Goal: Task Accomplishment & Management: Use online tool/utility

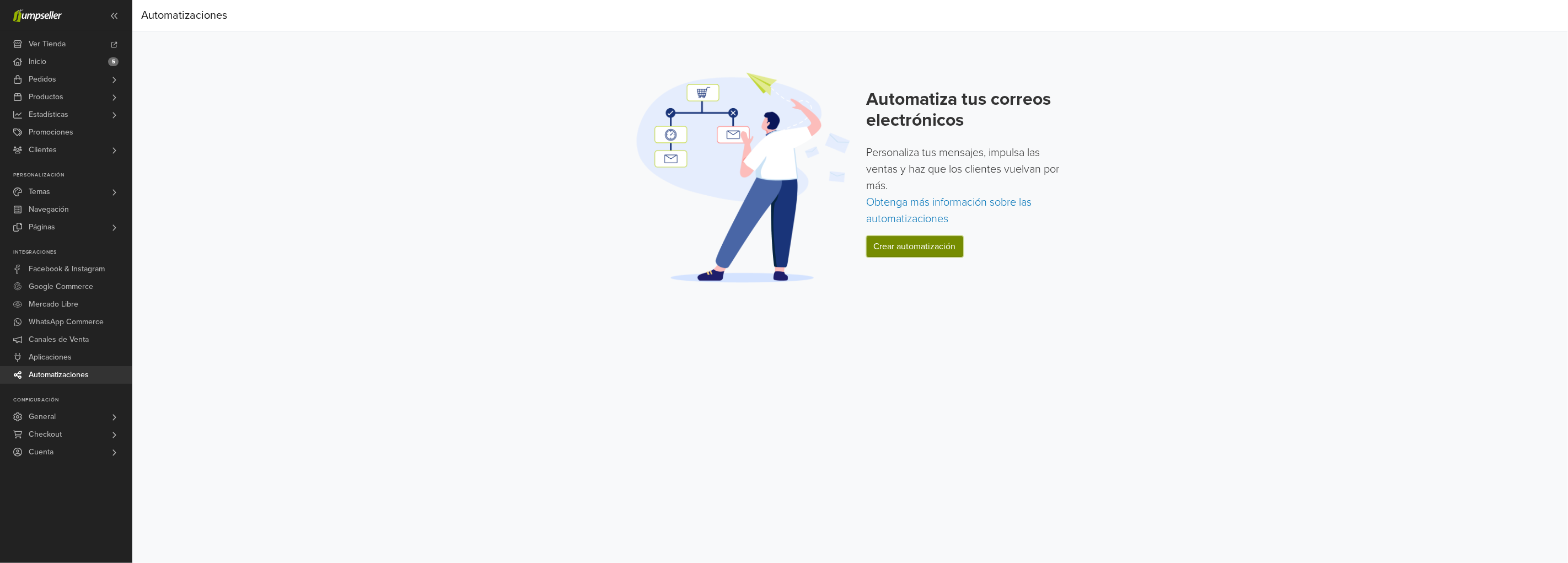
click at [900, 243] on link "Crear automatización" at bounding box center [915, 247] width 97 height 21
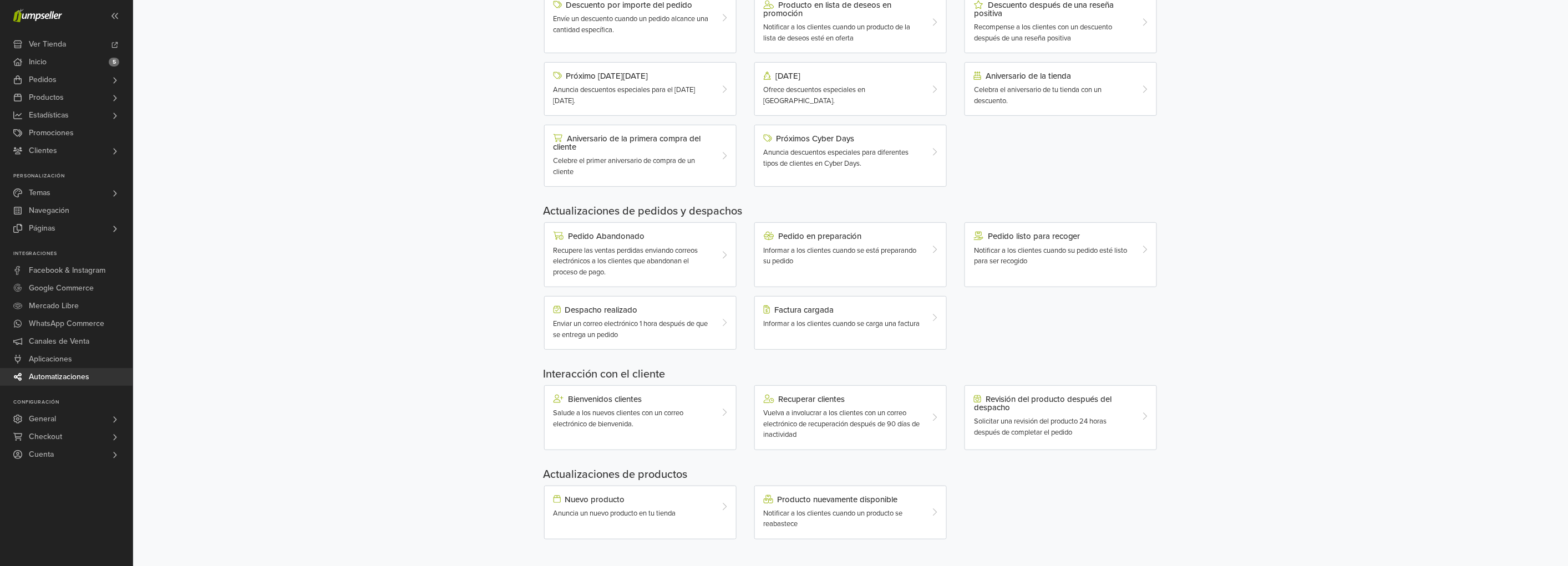
scroll to position [147, 0]
click at [829, 513] on span "Notificar a los clientes cuando un producto se reabastece" at bounding box center [833, 519] width 139 height 20
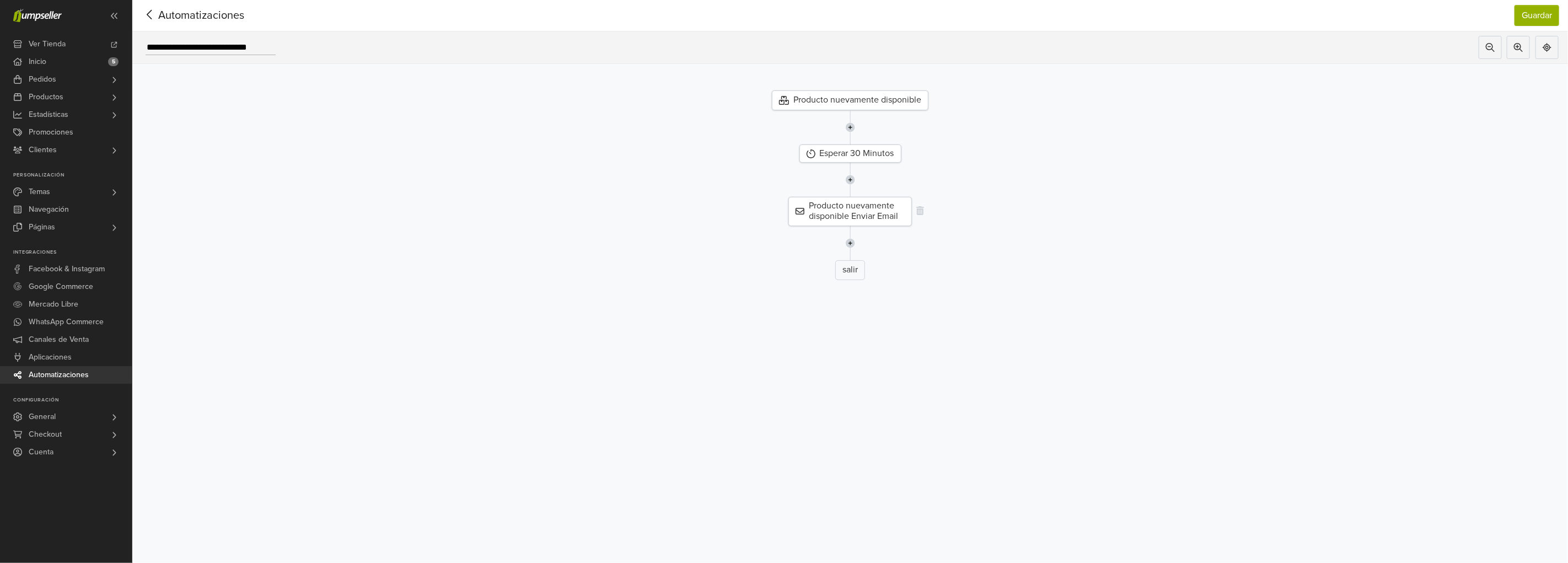
click at [869, 210] on div "Producto nuevamente disponible Enviar Email" at bounding box center [850, 211] width 123 height 29
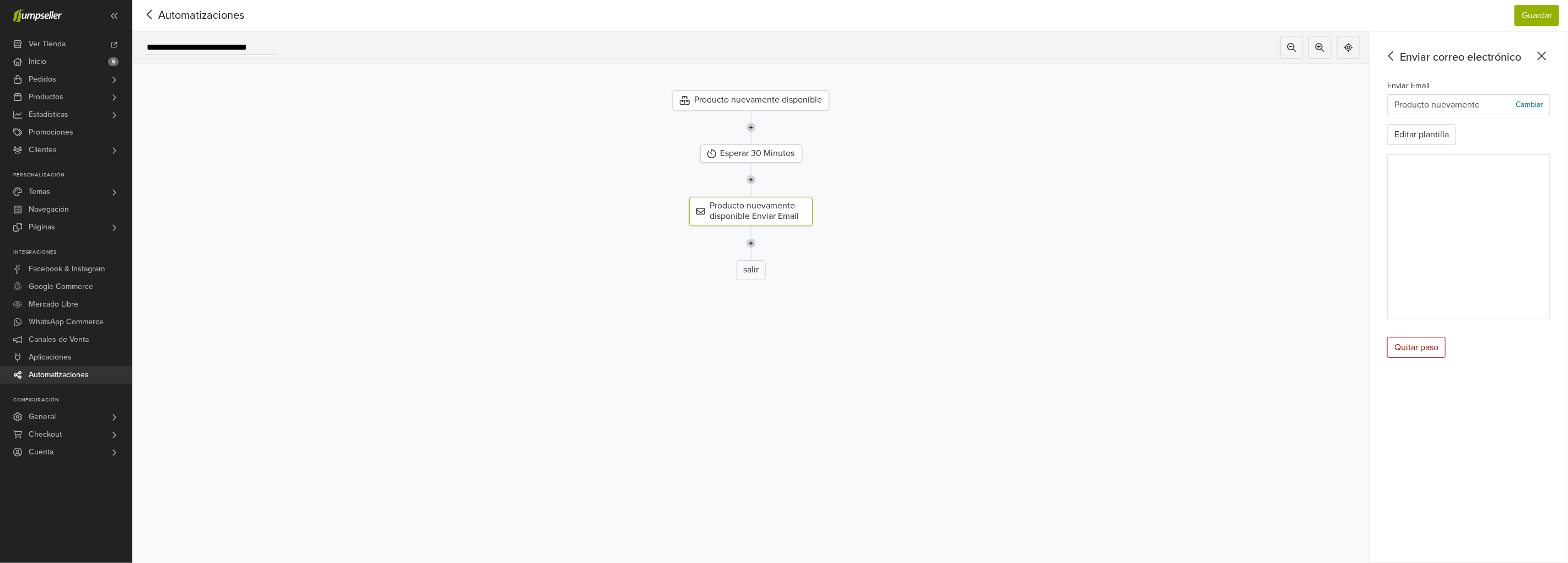
click at [193, 13] on span "Automatizaciones" at bounding box center [184, 15] width 86 height 17
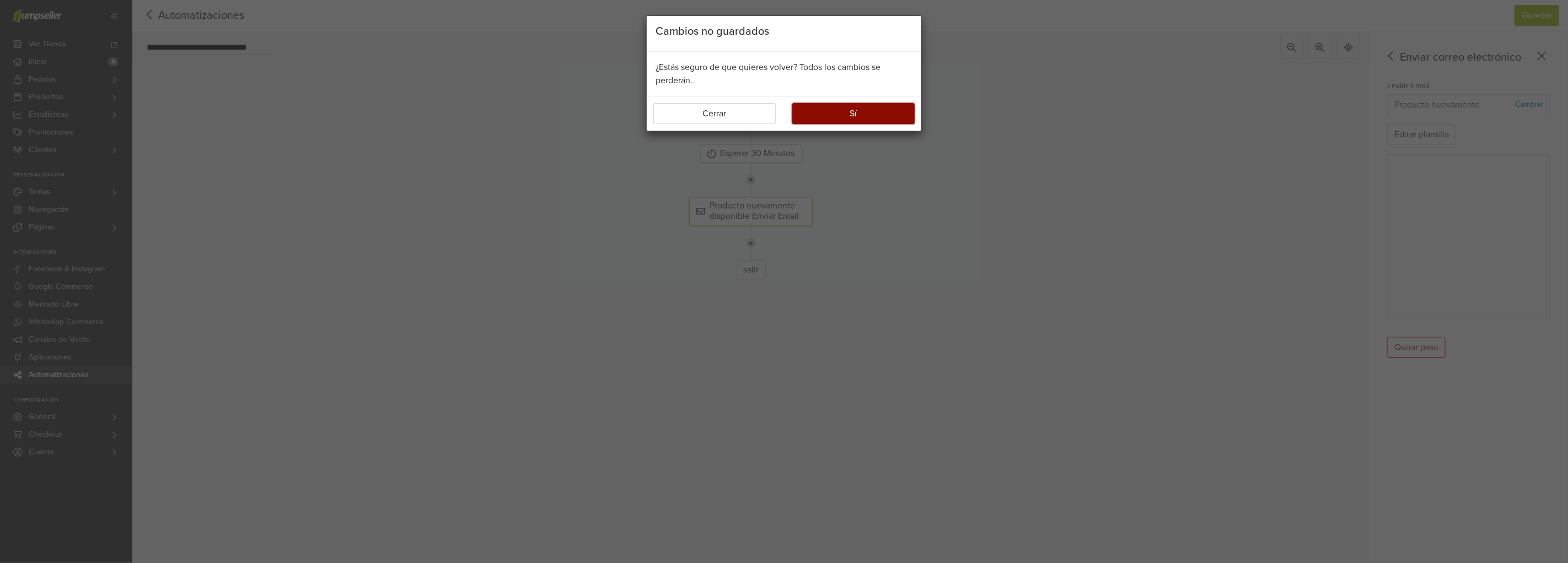
click at [814, 112] on button "Sí" at bounding box center [854, 114] width 123 height 21
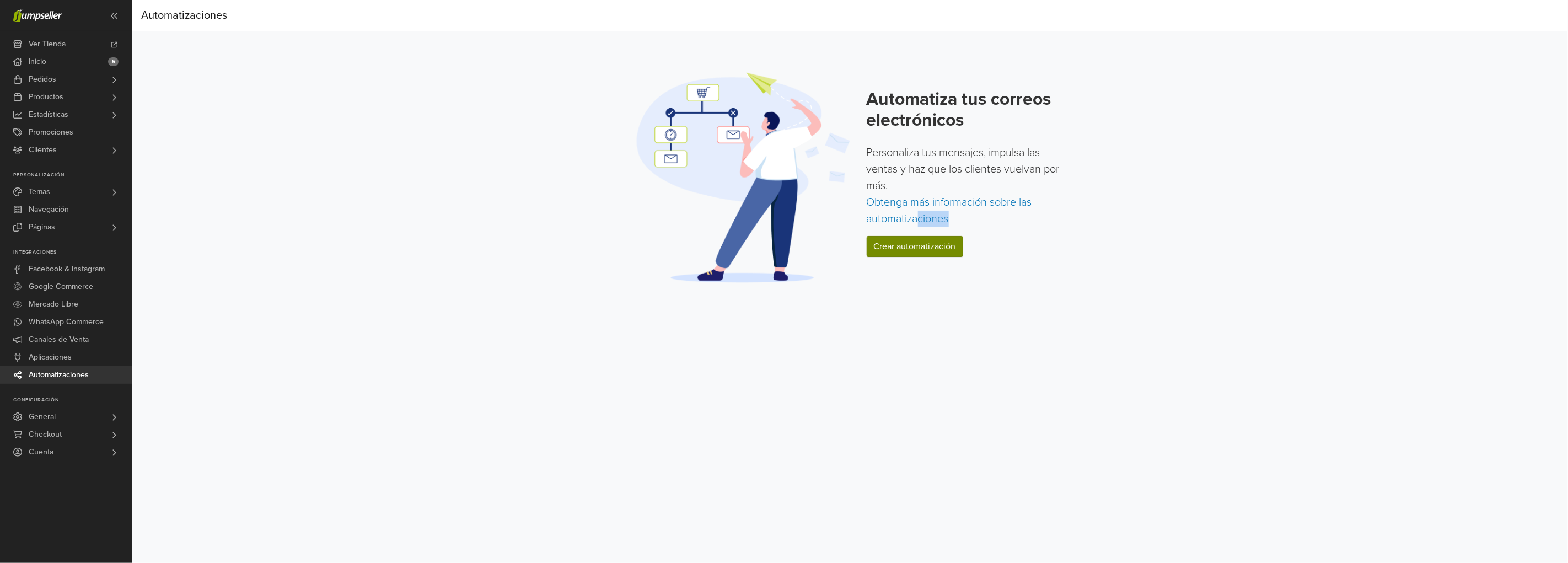
click at [919, 236] on div "Automatiza tus correos electrónicos Personaliza tus mensajes, impulsa las venta…" at bounding box center [967, 177] width 202 height 177
click at [925, 256] on link "Crear automatización" at bounding box center [915, 247] width 97 height 21
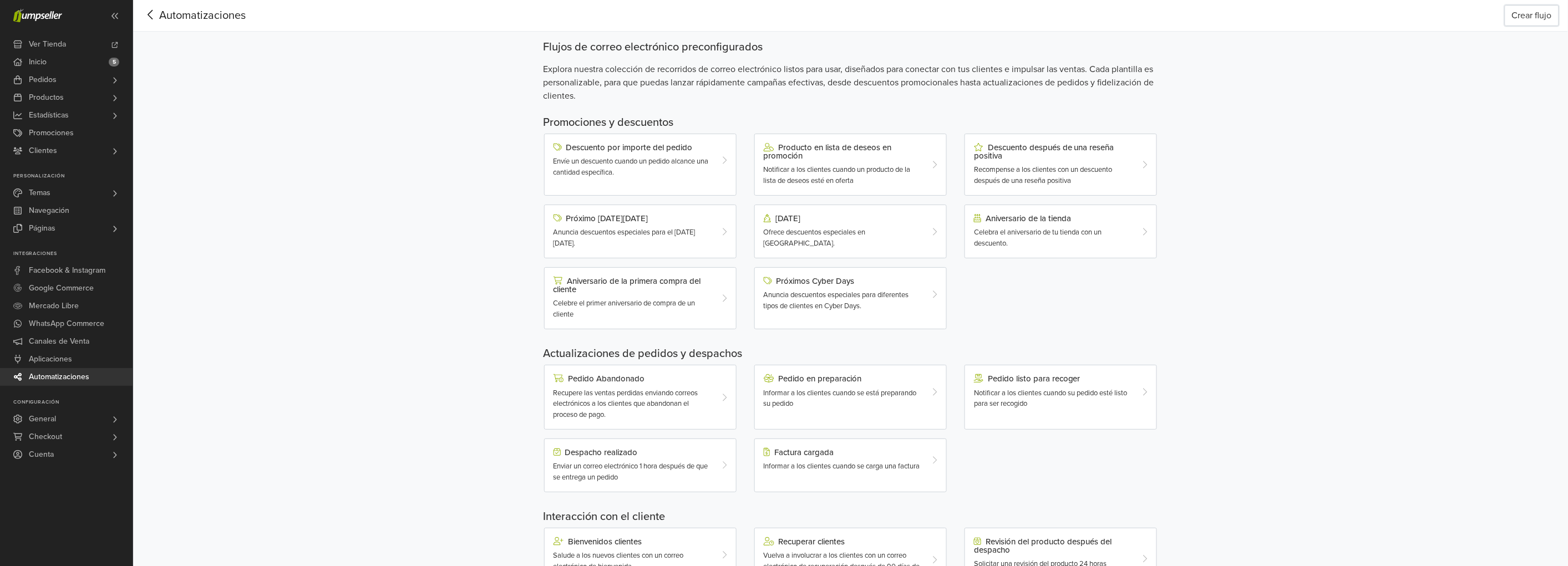
click at [1533, 11] on button "Crear flujo" at bounding box center [1532, 15] width 54 height 21
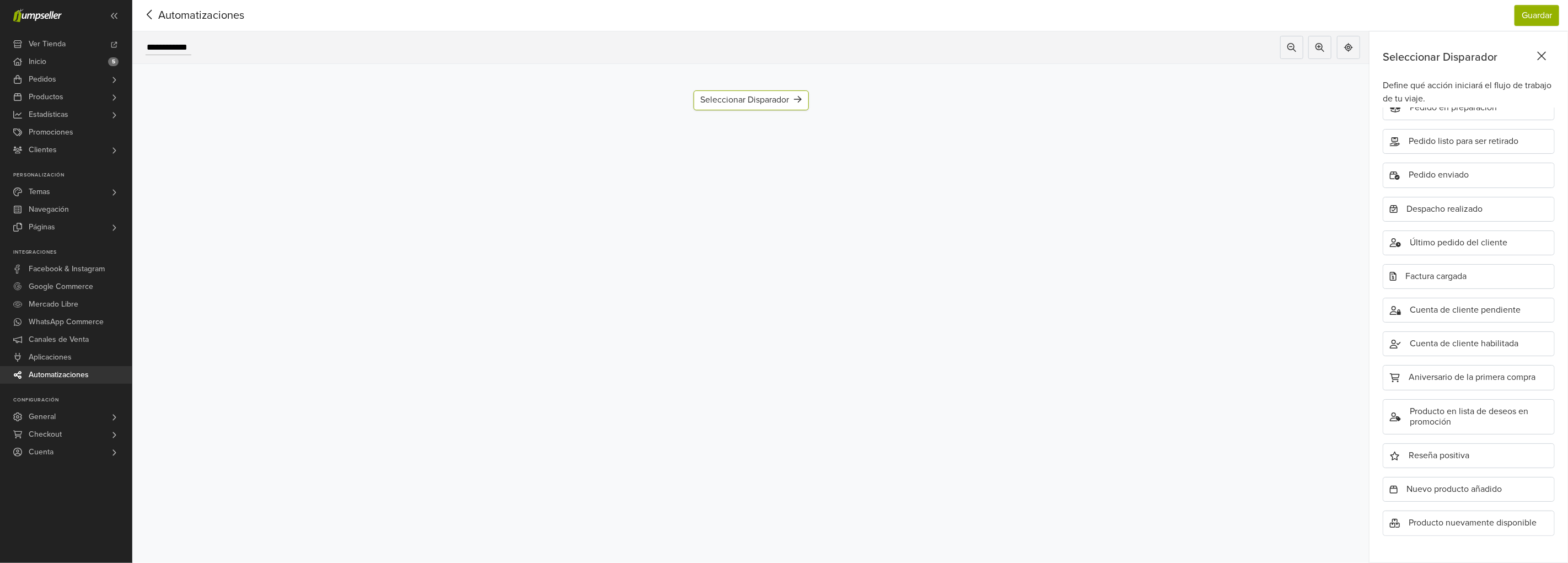
scroll to position [201, 0]
click at [1454, 453] on div "Reseña positiva" at bounding box center [1469, 456] width 172 height 25
click at [754, 133] on div "Agregar paso" at bounding box center [751, 133] width 76 height 20
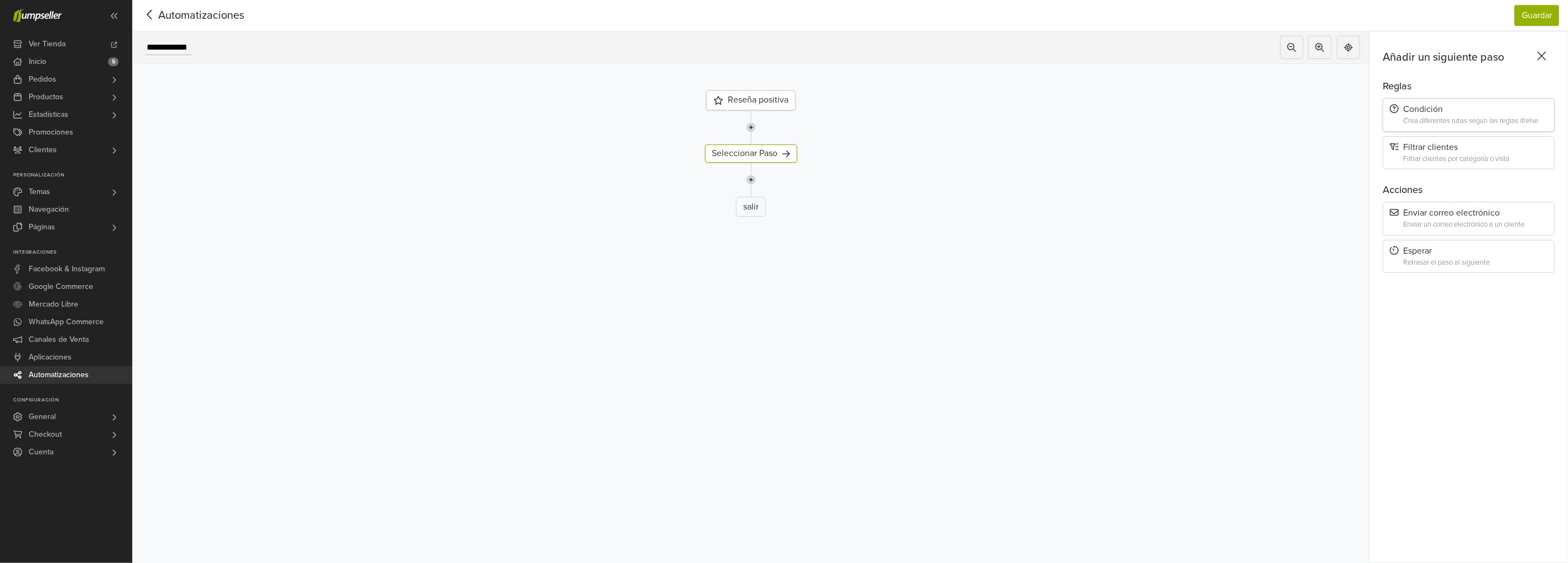
click at [1426, 126] on div "Condición Crea diferentes rutas según las reglas if/else" at bounding box center [1469, 115] width 172 height 34
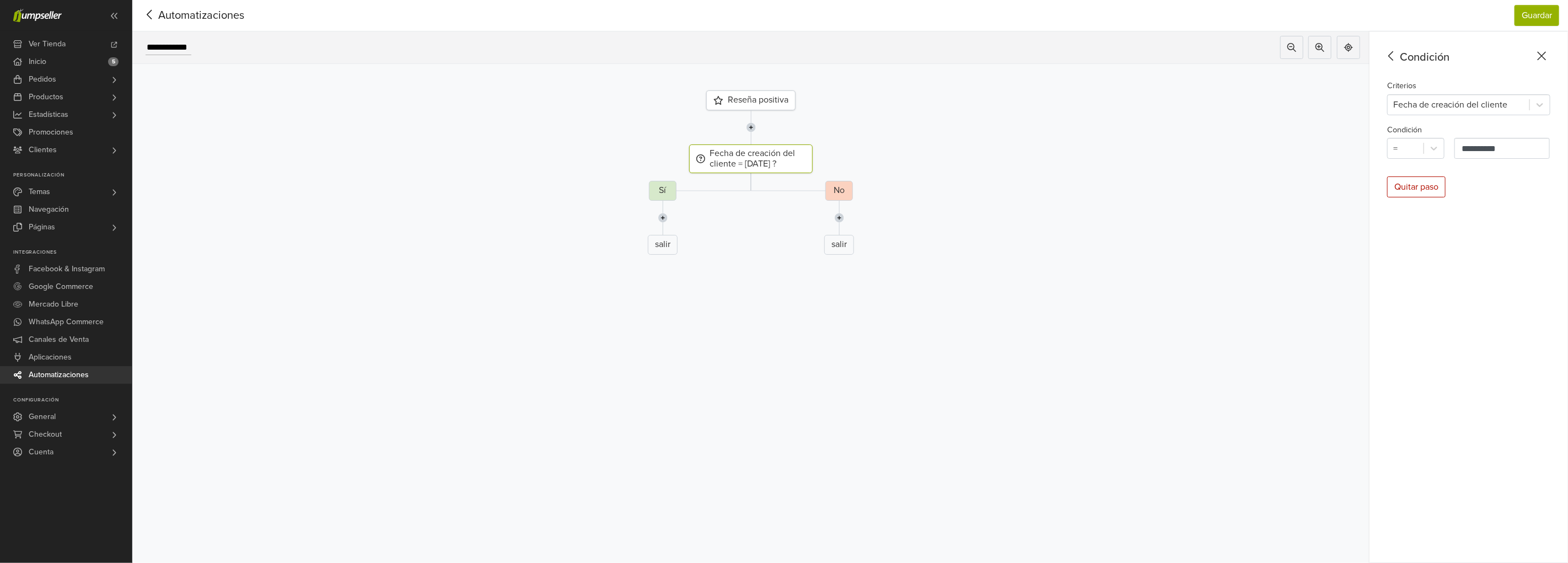
click at [662, 194] on div "No salir" at bounding box center [839, 222] width 1254 height 83
click at [666, 217] on img at bounding box center [663, 218] width 10 height 34
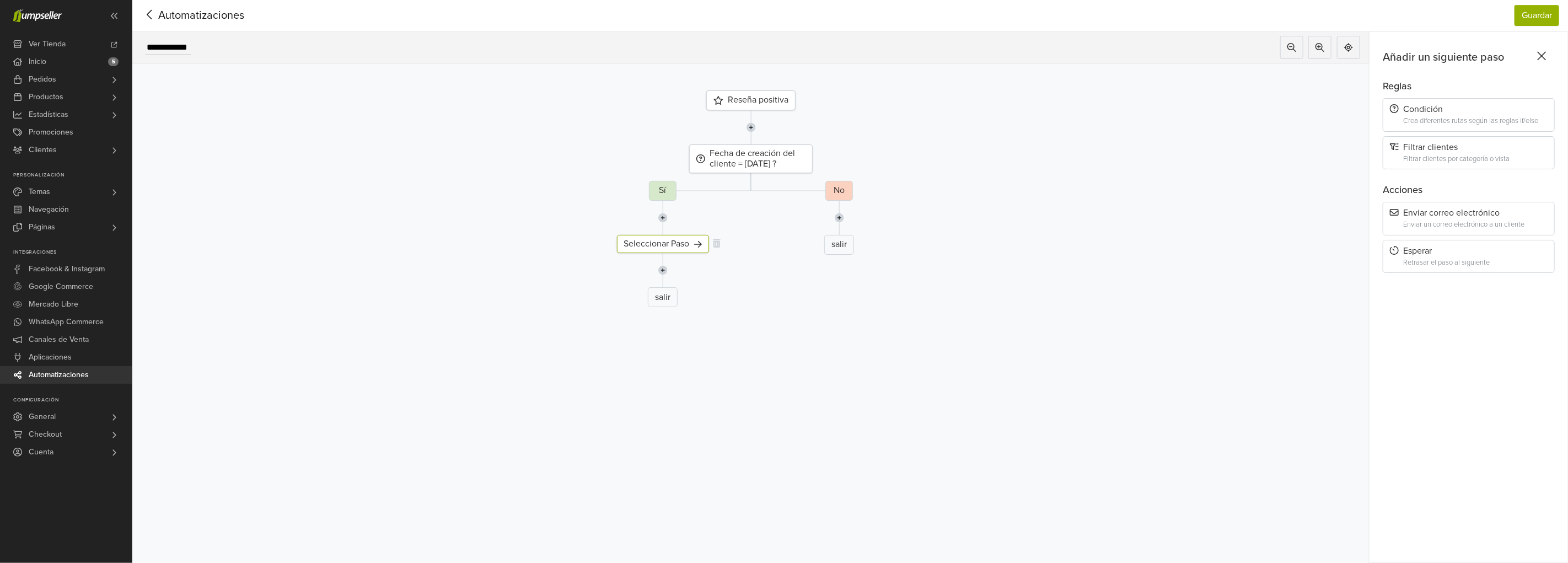
click at [659, 243] on div "Seleccionar Paso" at bounding box center [663, 244] width 92 height 19
click at [1446, 211] on div "Enviar correo electrónico" at bounding box center [1470, 213] width 158 height 10
click at [1412, 104] on button "Seleccionar Email" at bounding box center [1429, 105] width 83 height 21
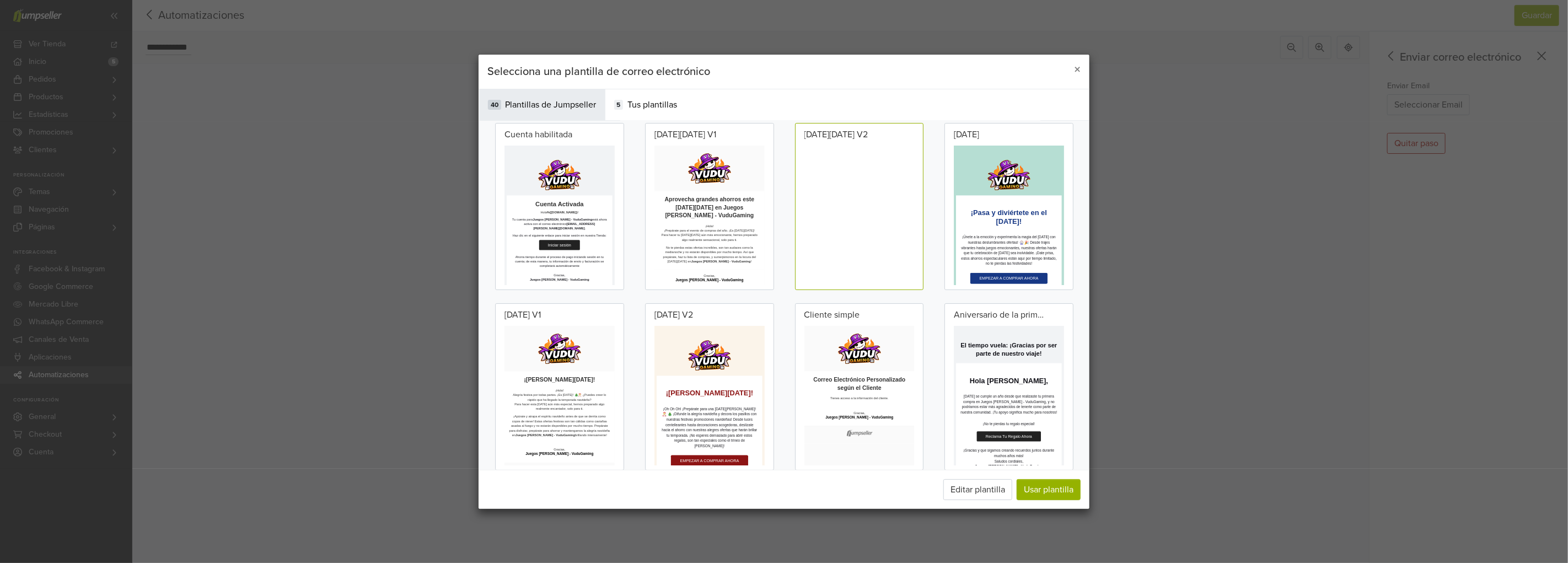
scroll to position [0, 0]
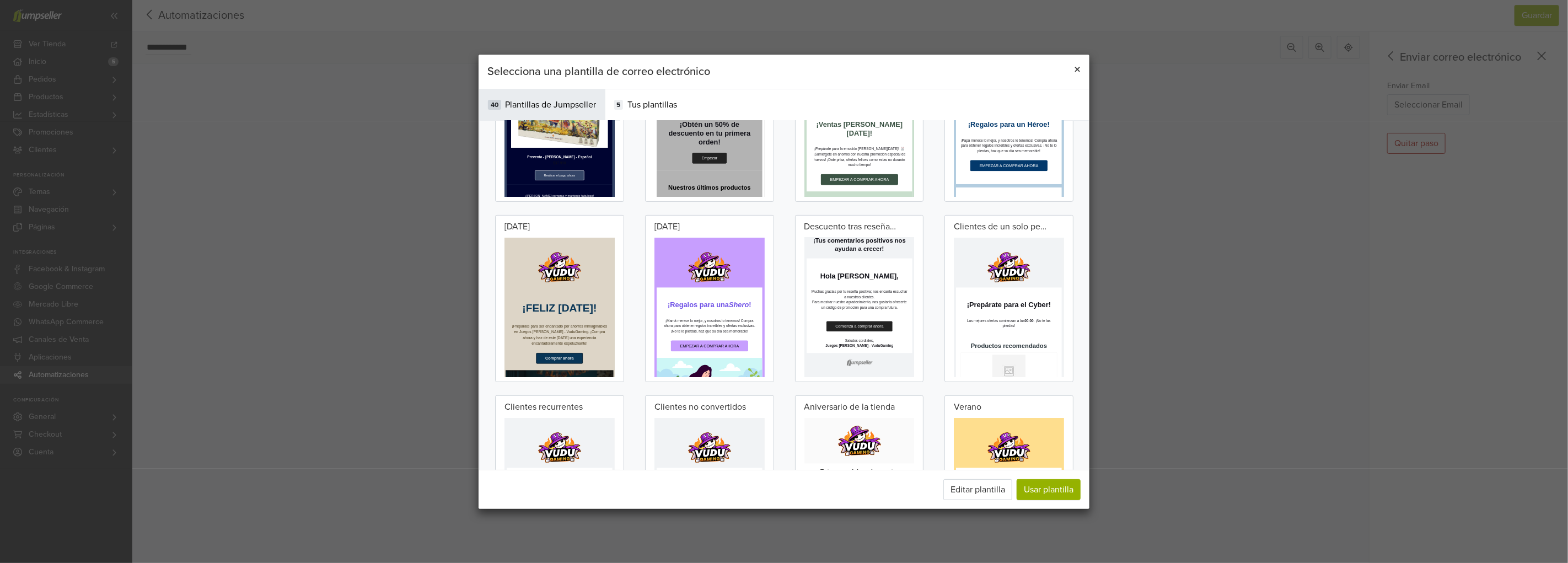
click at [1077, 67] on span "×" at bounding box center [1078, 69] width 6 height 16
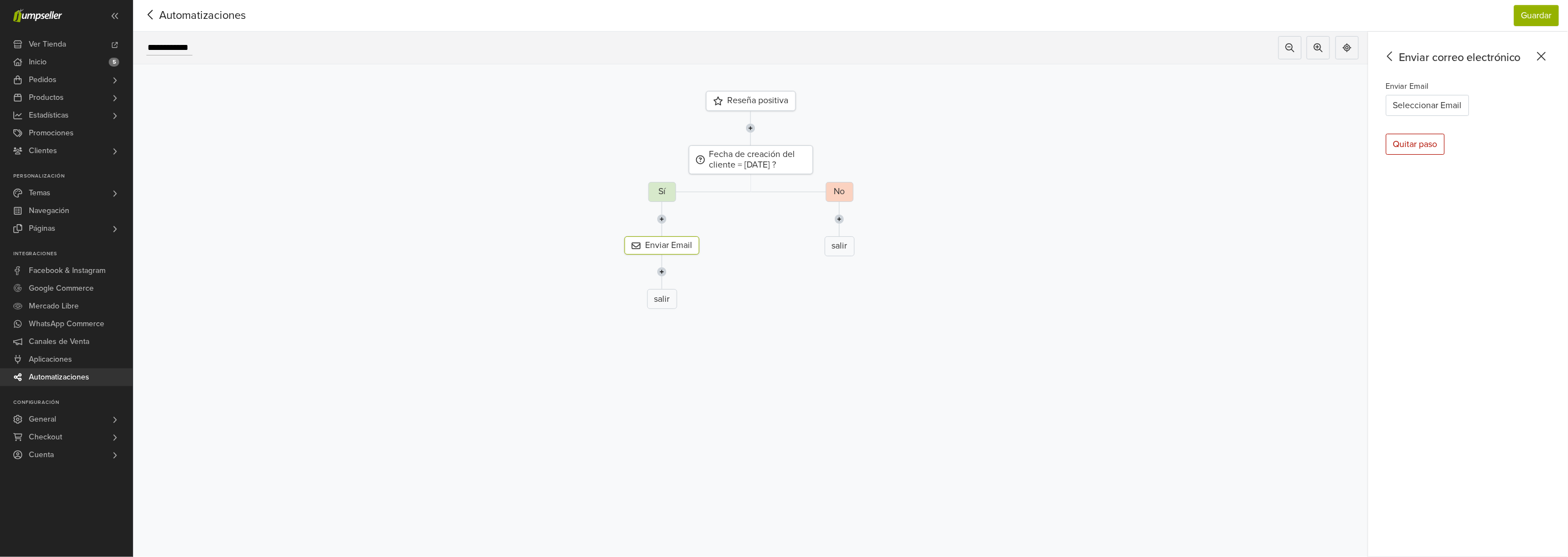
click at [174, 15] on span "Automatizaciones" at bounding box center [185, 15] width 87 height 17
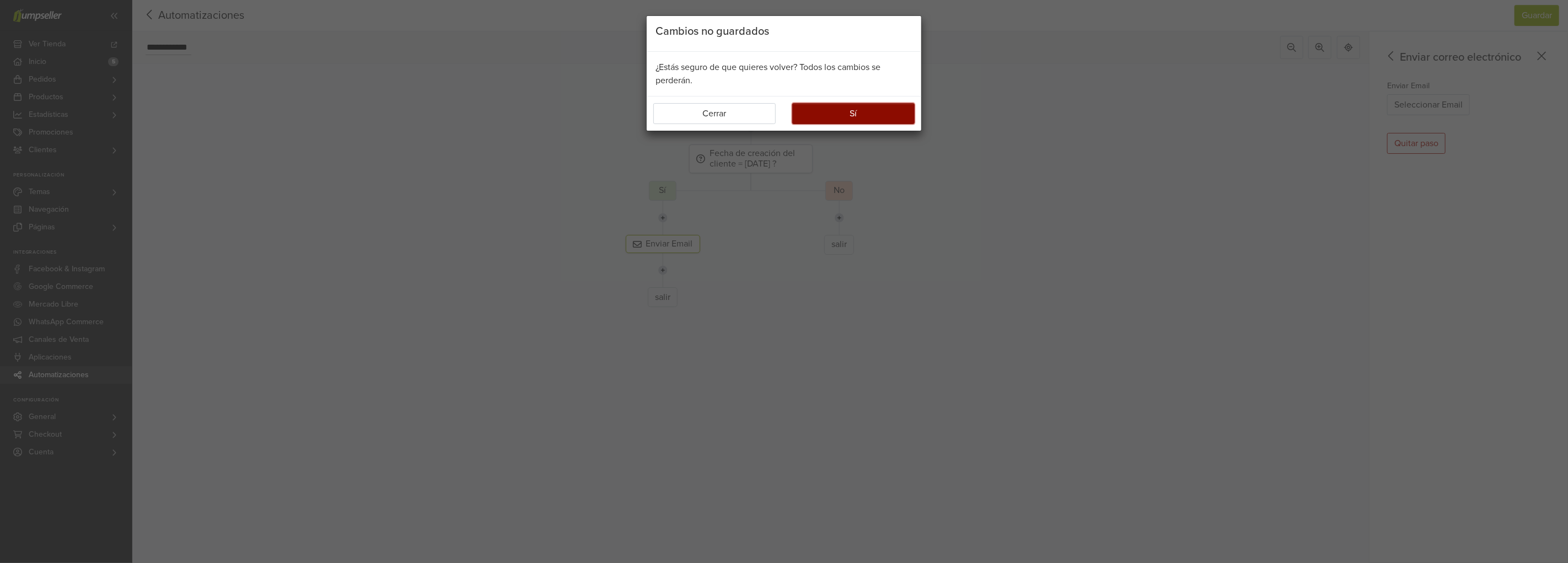
click at [847, 111] on button "Sí" at bounding box center [854, 114] width 123 height 21
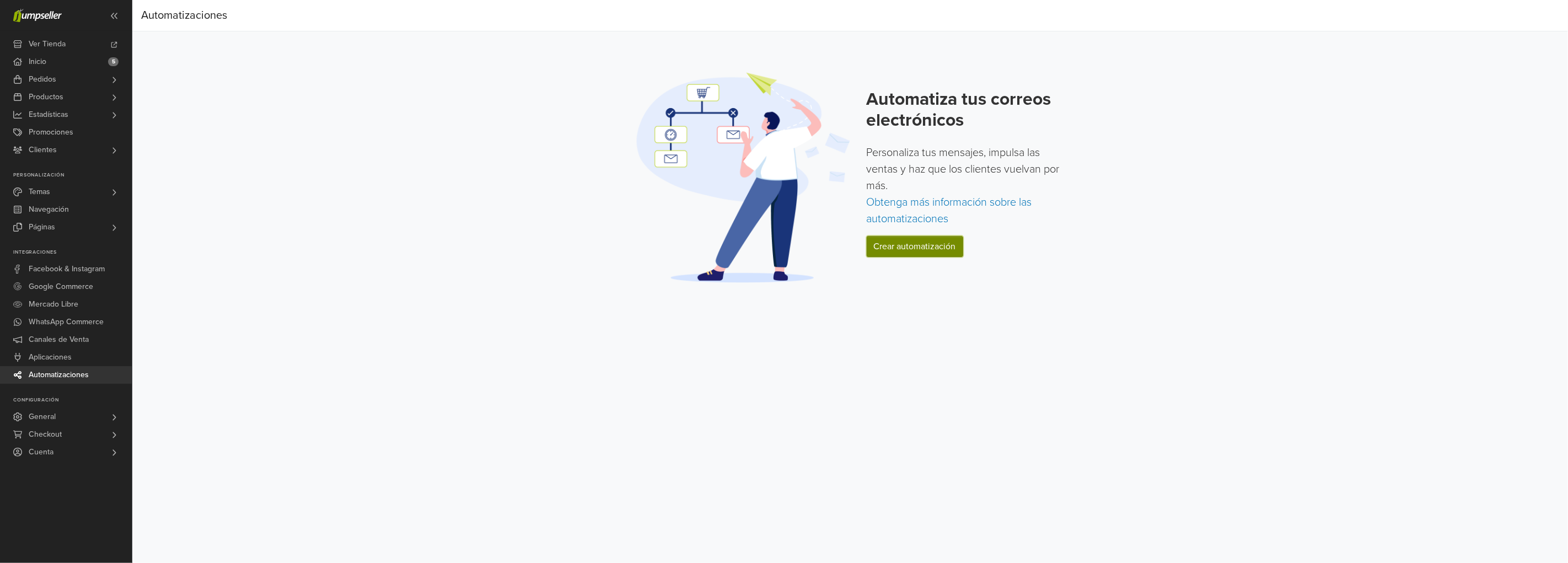
click at [908, 239] on link "Crear automatización" at bounding box center [915, 247] width 97 height 21
